Goal: Task Accomplishment & Management: Complete application form

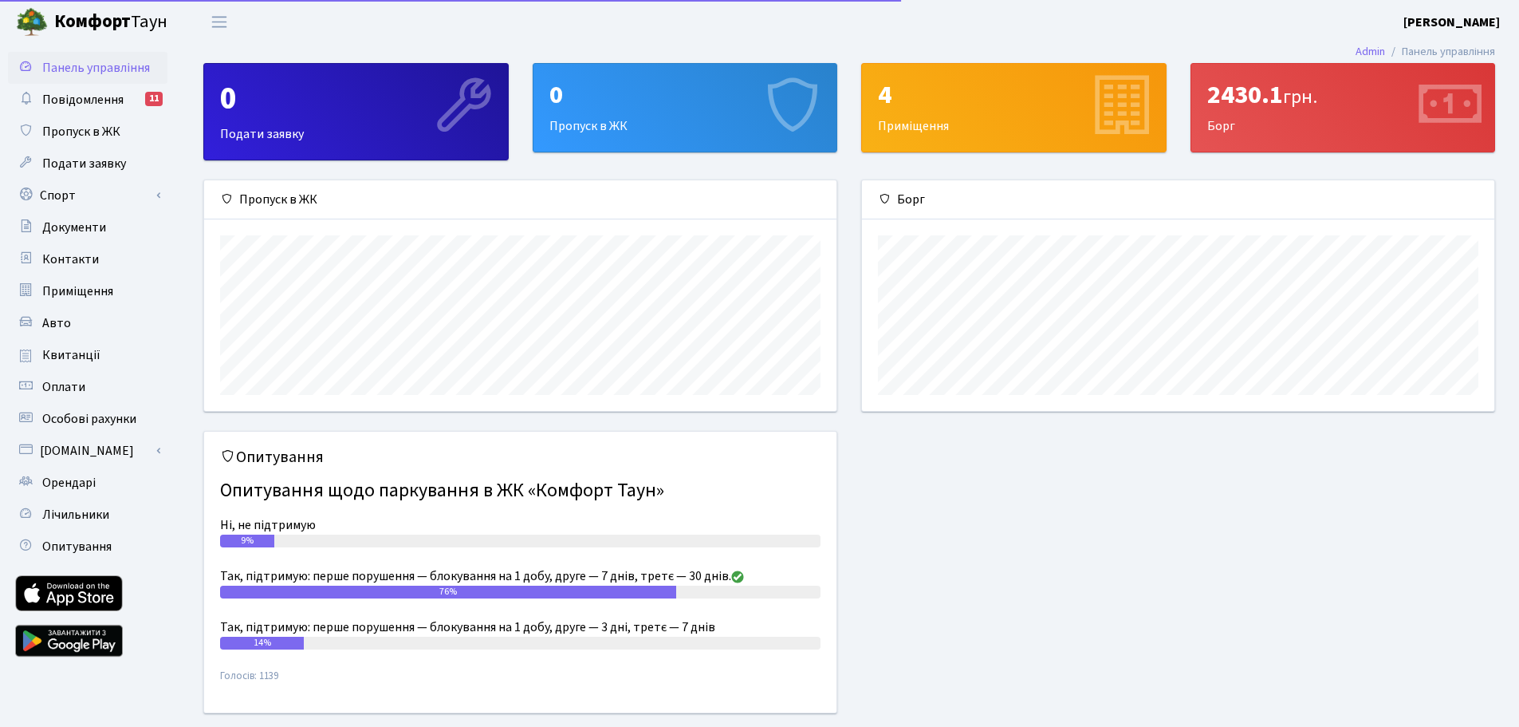
scroll to position [230, 632]
drag, startPoint x: 85, startPoint y: 130, endPoint x: 126, endPoint y: 283, distance: 158.6
click at [85, 130] on span "Пропуск в ЖК" at bounding box center [81, 132] width 78 height 18
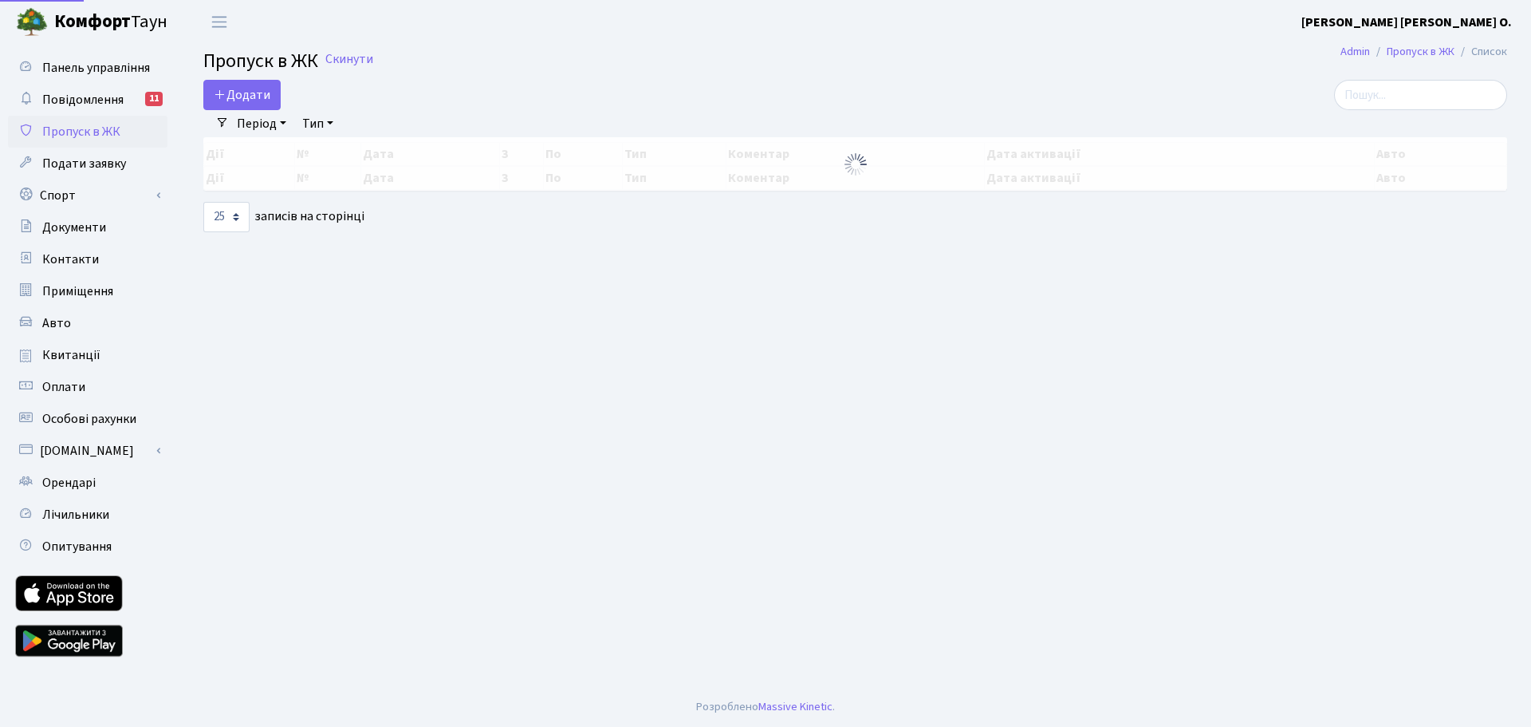
select select "25"
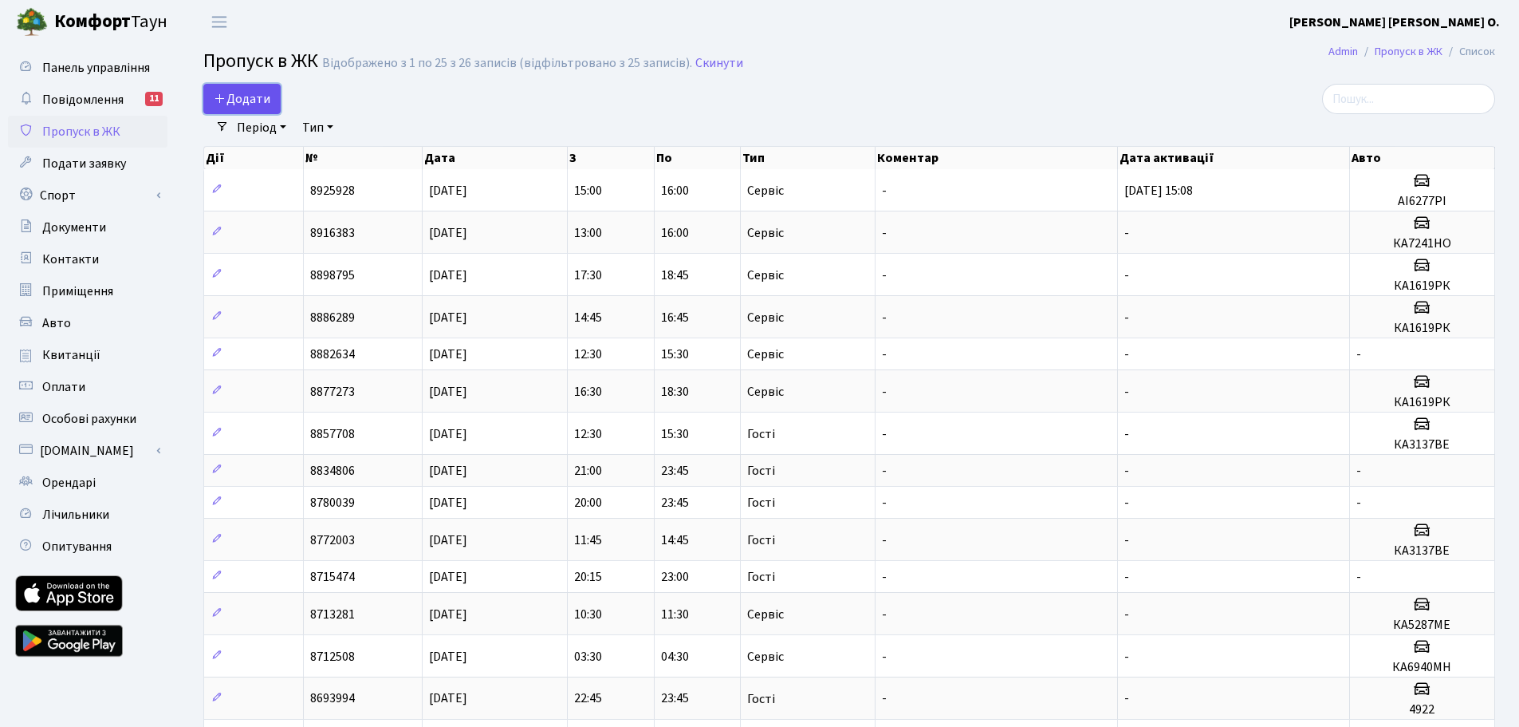
click at [223, 95] on icon at bounding box center [220, 98] width 13 height 13
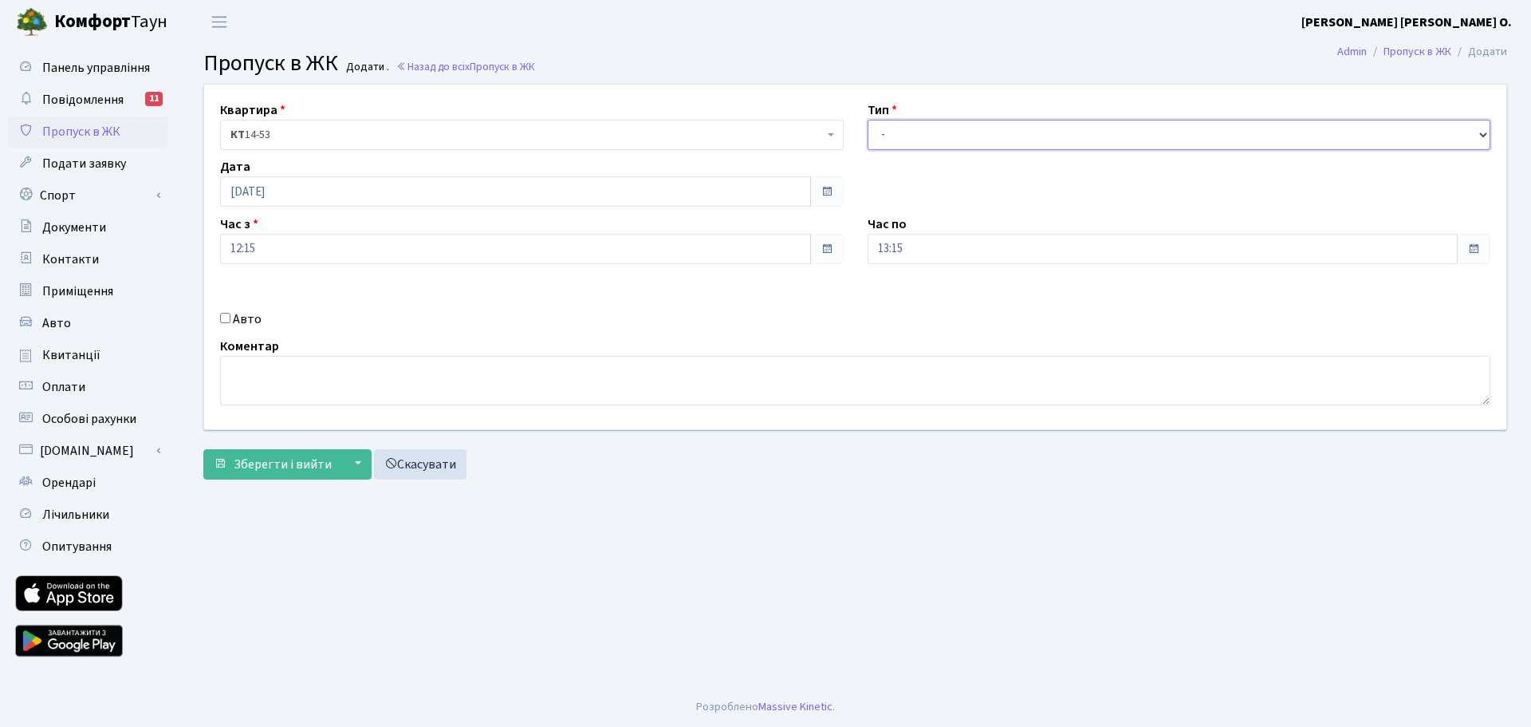
drag, startPoint x: 1479, startPoint y: 138, endPoint x: 1465, endPoint y: 136, distance: 14.4
click at [1479, 138] on select "- Доставка Таксі Гості Сервіс" at bounding box center [1180, 135] width 624 height 30
select select "3"
click at [868, 120] on select "- Доставка Таксі Гості Сервіс" at bounding box center [1180, 135] width 624 height 30
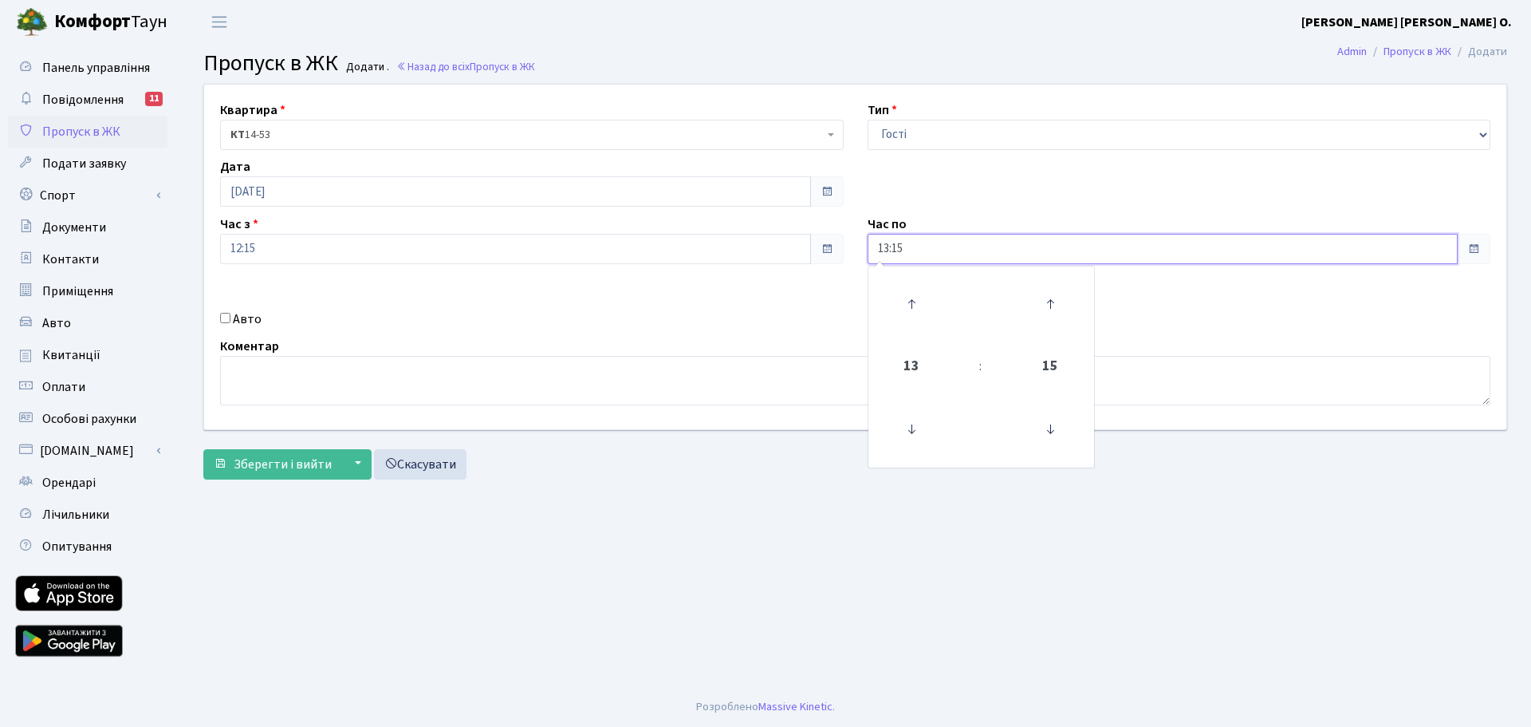
click at [890, 245] on input "13:15" at bounding box center [1163, 249] width 591 height 30
click at [910, 304] on icon at bounding box center [911, 303] width 43 height 43
type input "15:15"
click at [1157, 494] on main "Admin Пропуск в ЖК Додати Пропуск в ЖК Додати . Назад до всіх Пропуск в ЖК Квар…" at bounding box center [855, 365] width 1352 height 643
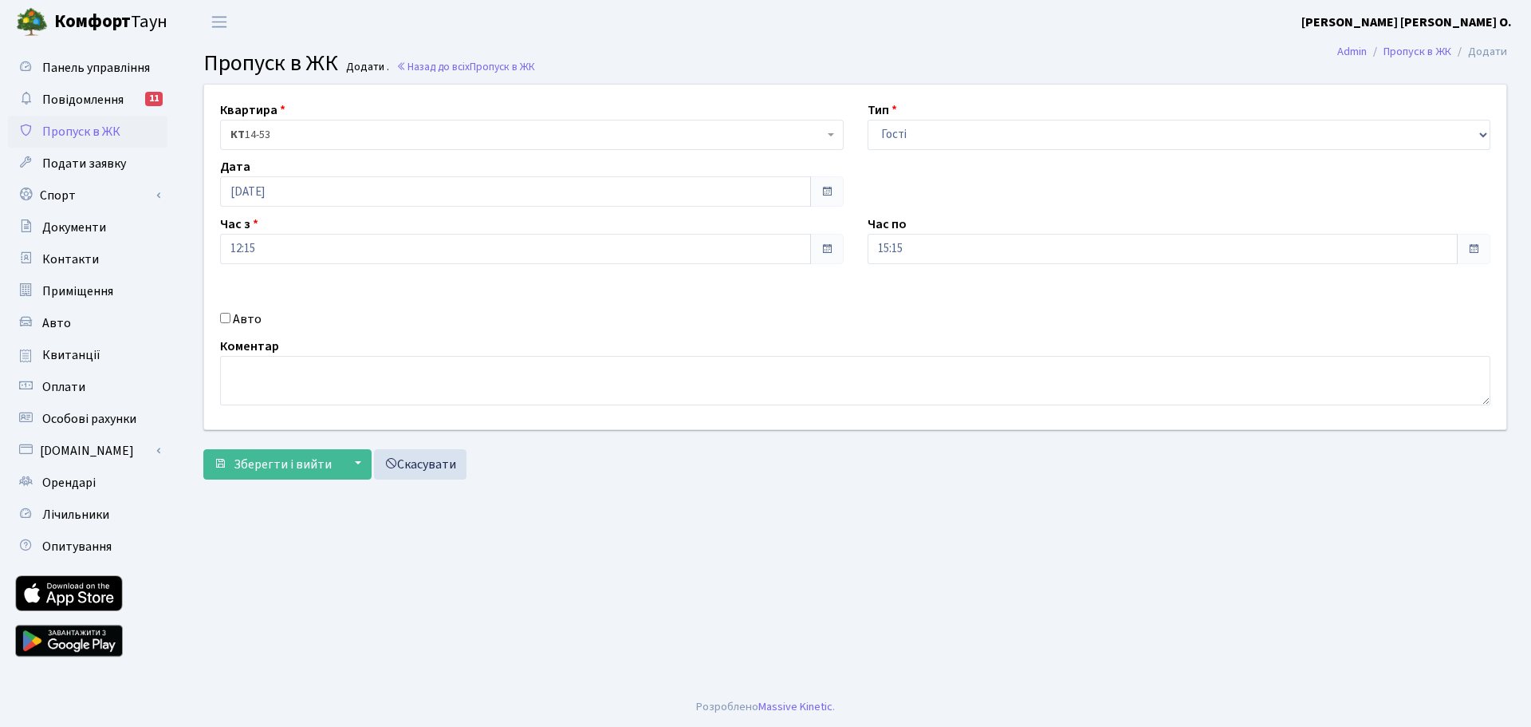
click at [230, 317] on div "Авто" at bounding box center [532, 318] width 648 height 19
click at [227, 317] on input "Авто" at bounding box center [225, 318] width 10 height 10
checkbox input "true"
type input "КА3137ВЕ"
click at [273, 467] on span "Зберегти і вийти" at bounding box center [283, 464] width 98 height 18
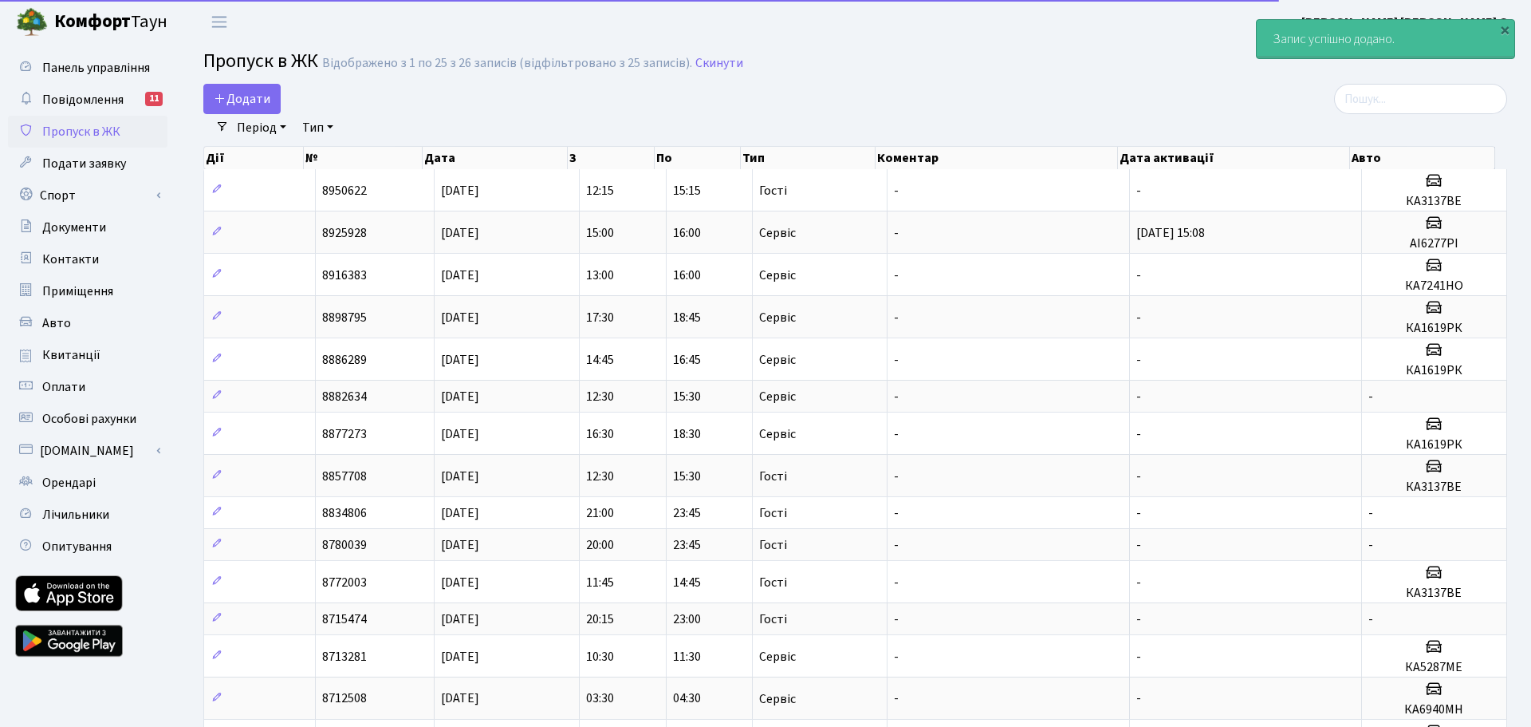
select select "25"
